Goal: Navigation & Orientation: Find specific page/section

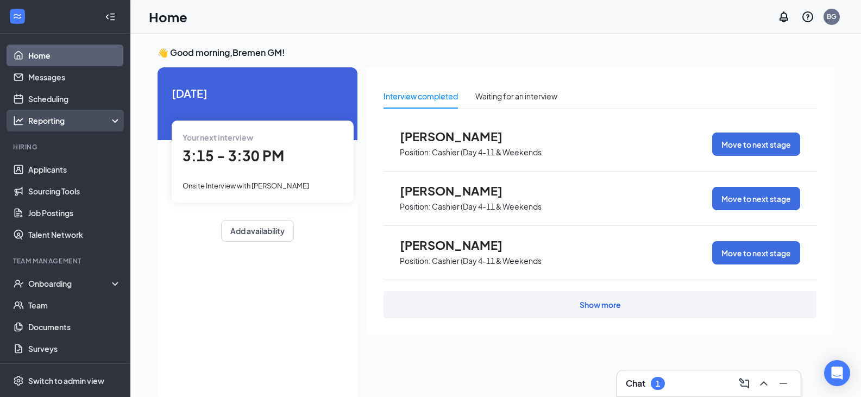
click at [67, 127] on div "Reporting" at bounding box center [65, 121] width 130 height 22
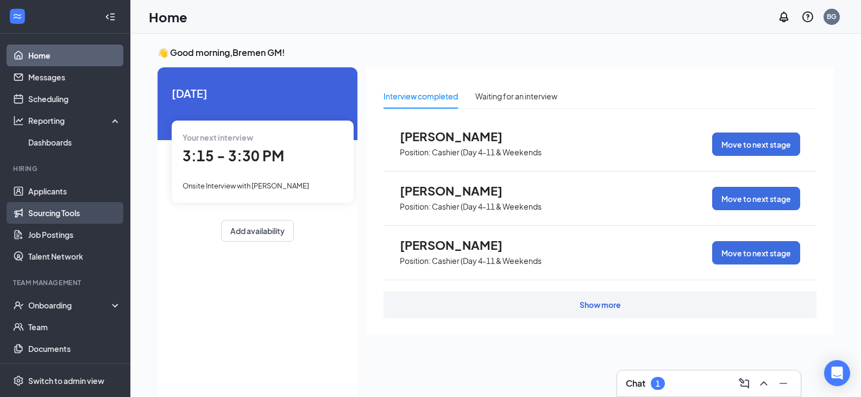
click at [48, 209] on link "Sourcing Tools" at bounding box center [74, 213] width 93 height 22
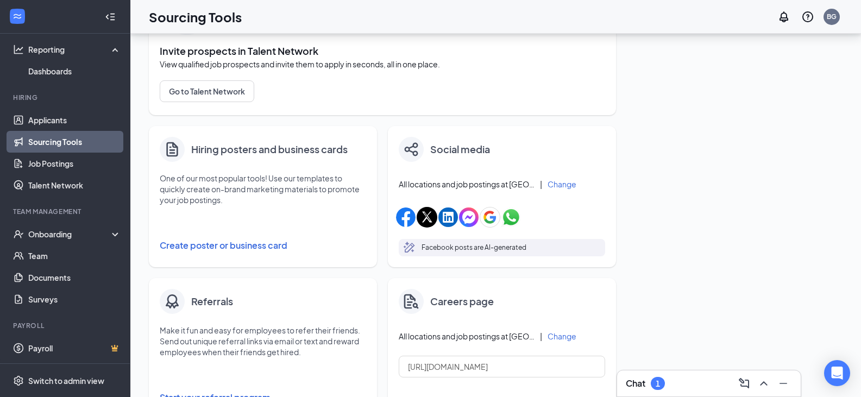
scroll to position [163, 0]
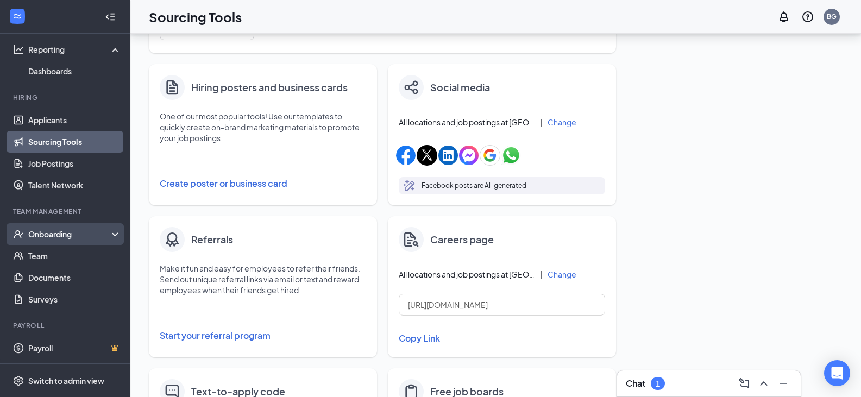
click at [74, 225] on div "Onboarding" at bounding box center [65, 234] width 130 height 22
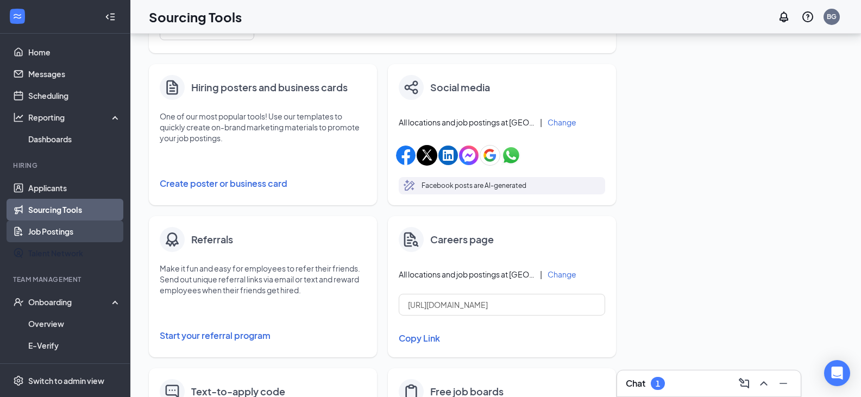
scroll to position [0, 0]
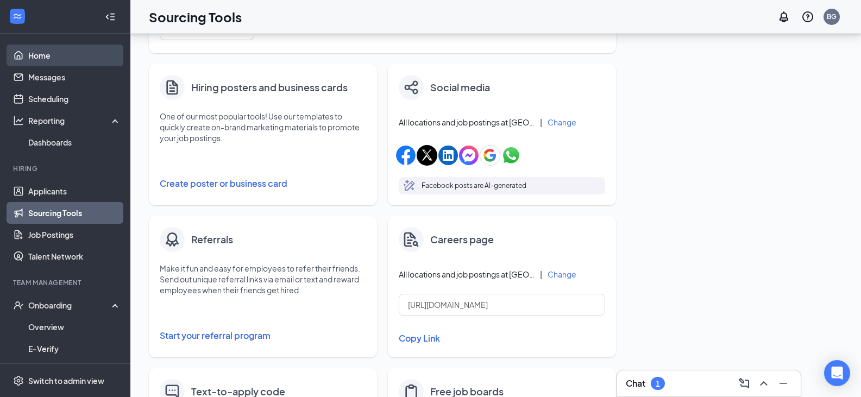
click at [70, 59] on link "Home" at bounding box center [74, 56] width 93 height 22
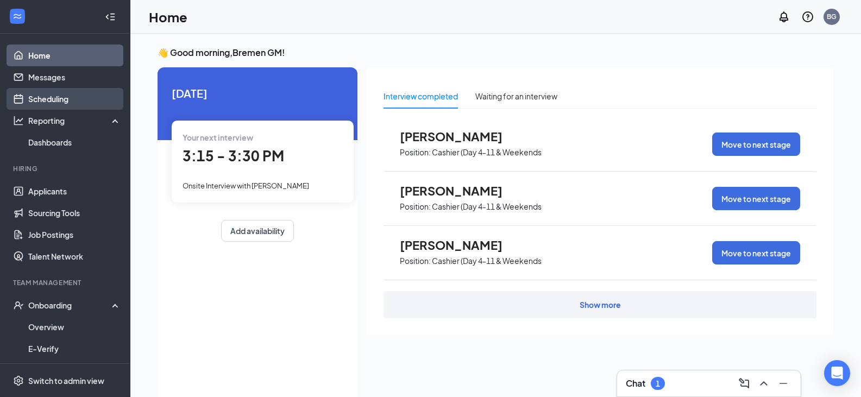
click at [50, 95] on link "Scheduling" at bounding box center [74, 99] width 93 height 22
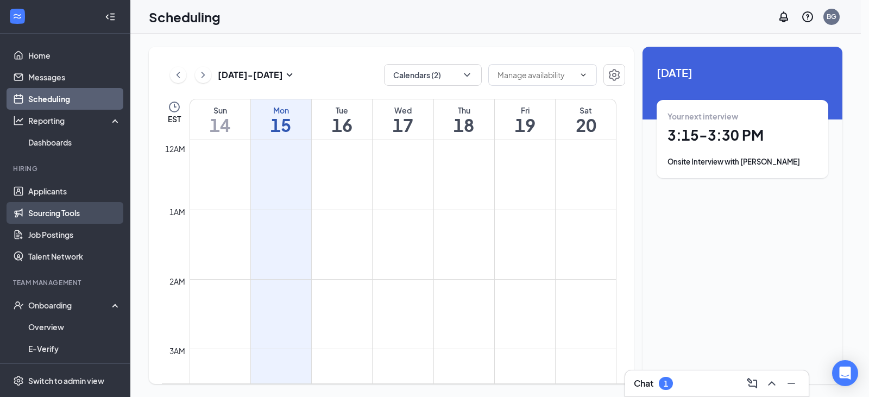
scroll to position [534, 0]
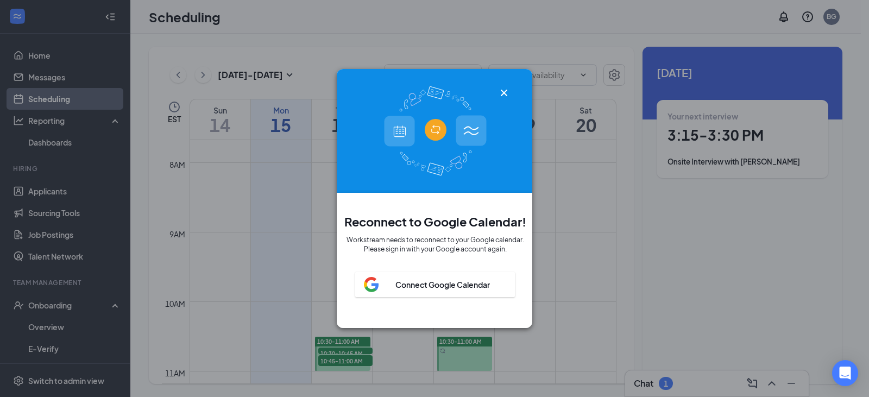
click at [510, 93] on icon "Cross" at bounding box center [504, 92] width 13 height 13
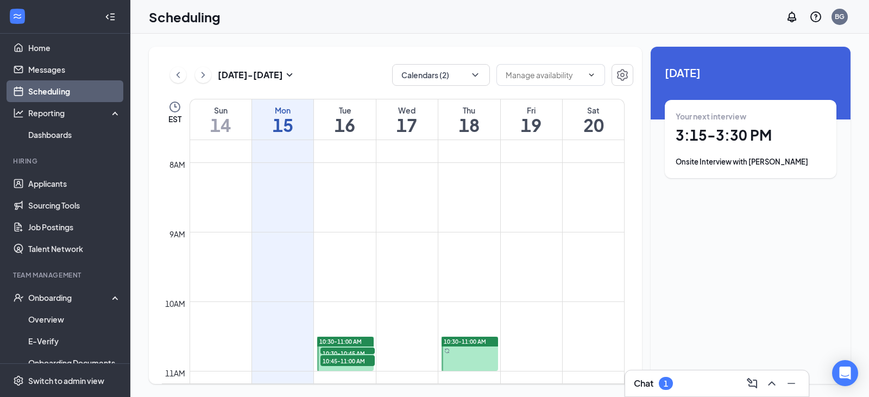
scroll to position [0, 0]
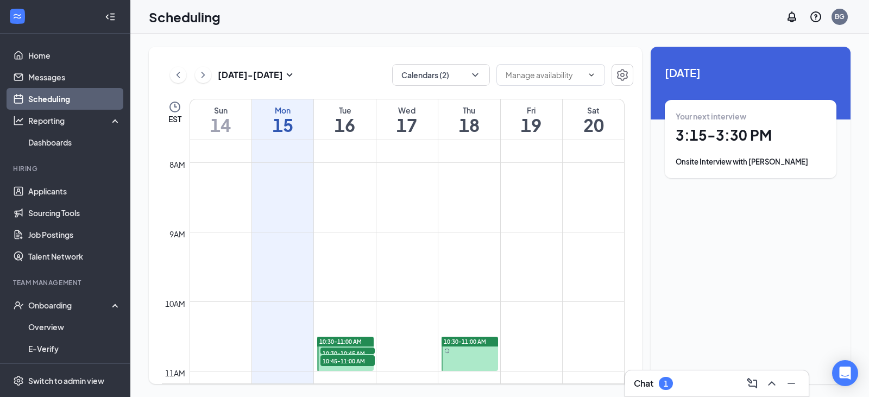
click at [105, 15] on icon "Collapse" at bounding box center [110, 16] width 11 height 11
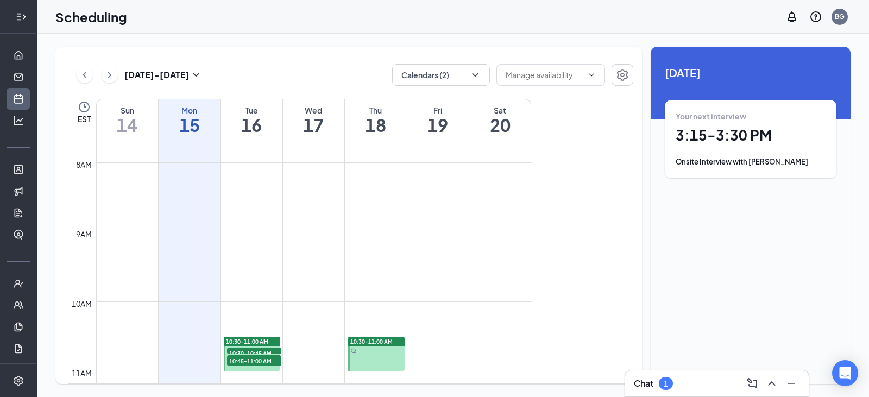
click at [10, 8] on div at bounding box center [19, 17] width 22 height 22
